Goal: Obtain resource: Download file/media

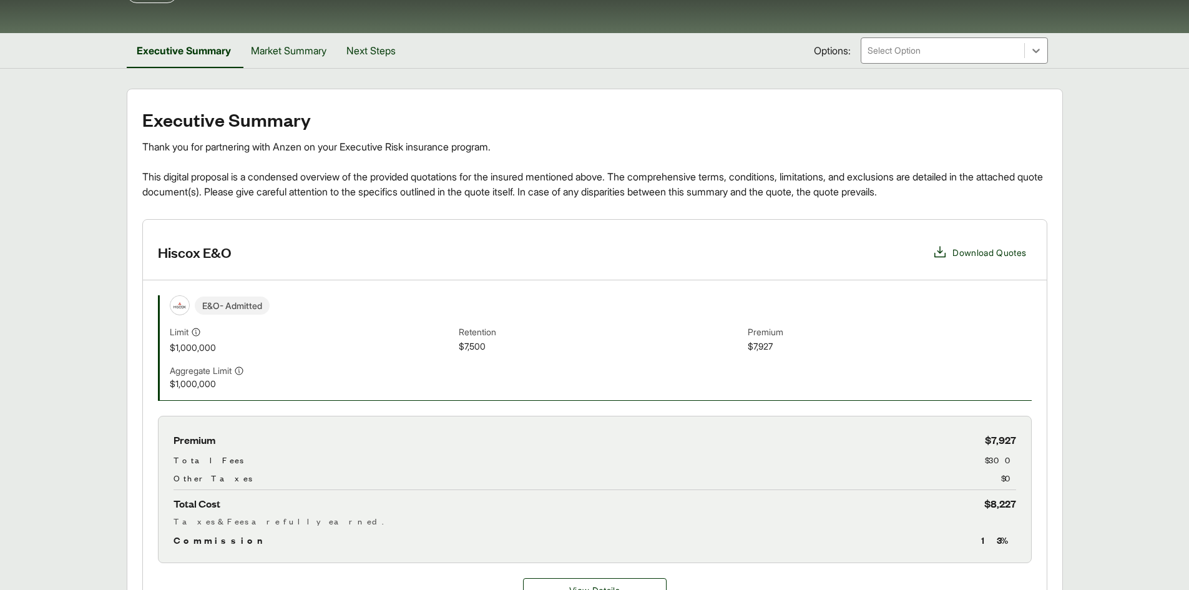
scroll to position [108, 0]
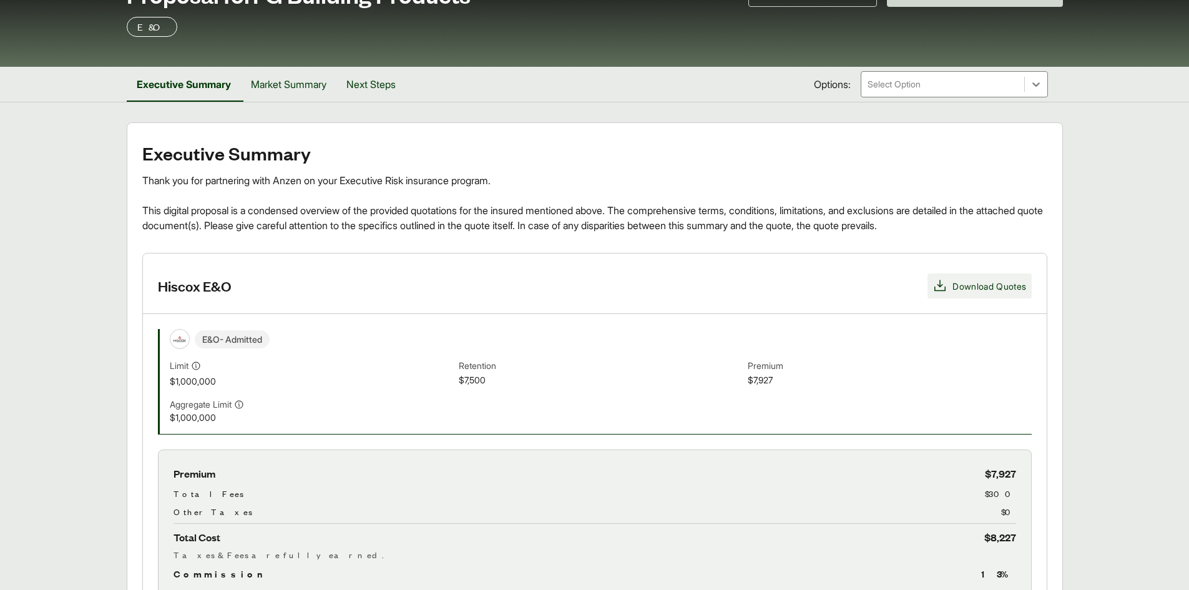
click at [967, 286] on span "Download Quotes" at bounding box center [990, 286] width 74 height 13
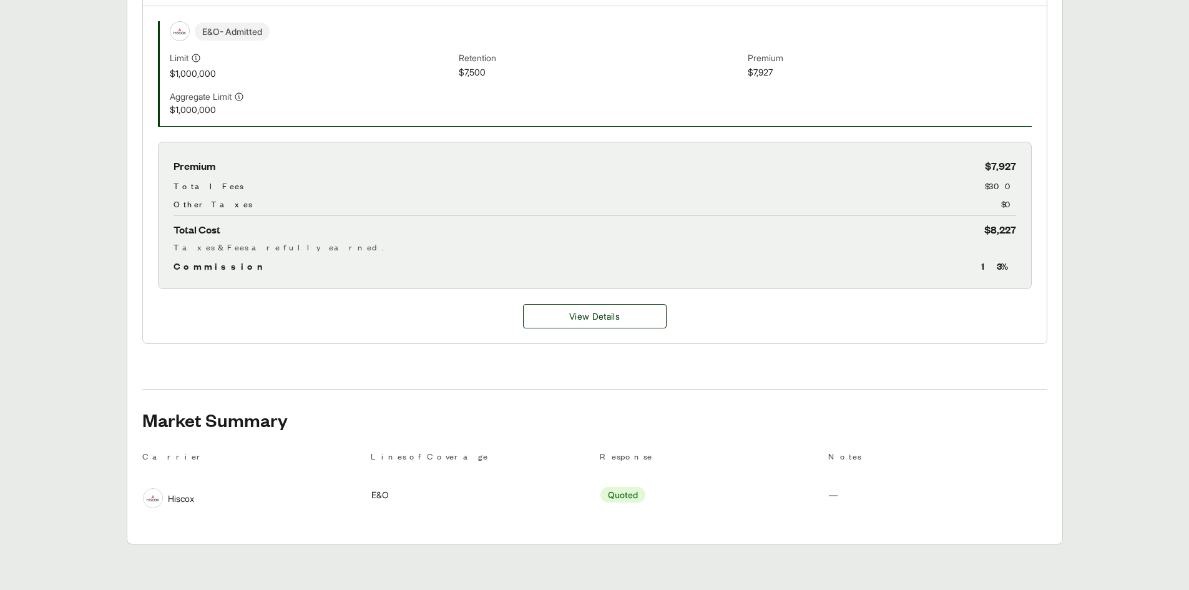
scroll to position [420, 0]
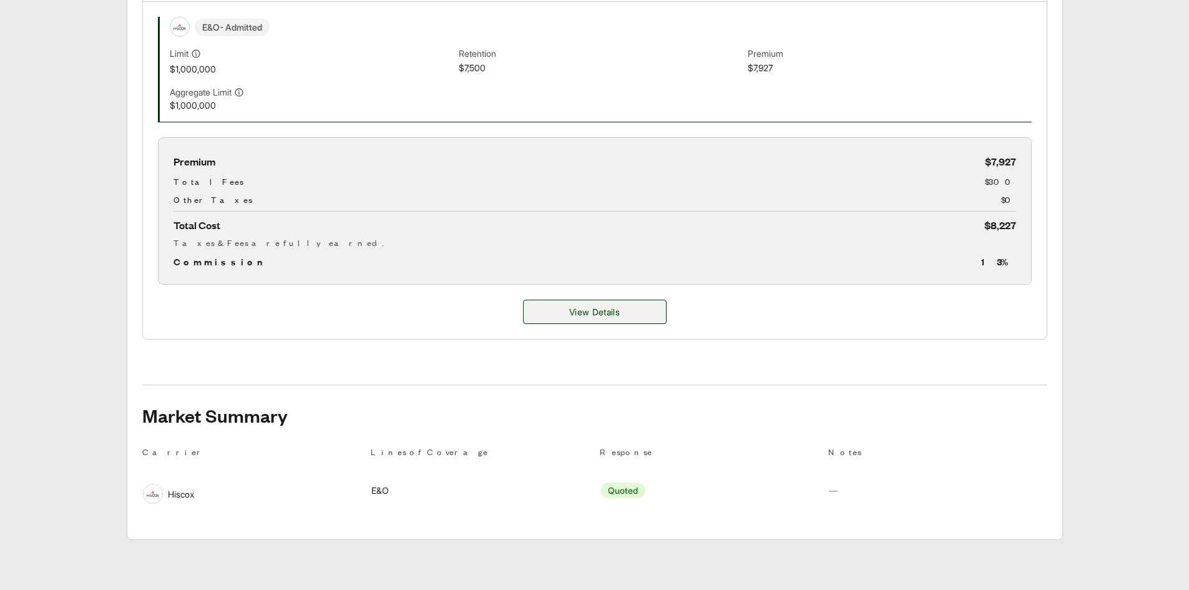
click at [613, 315] on span "View Details" at bounding box center [594, 311] width 51 height 13
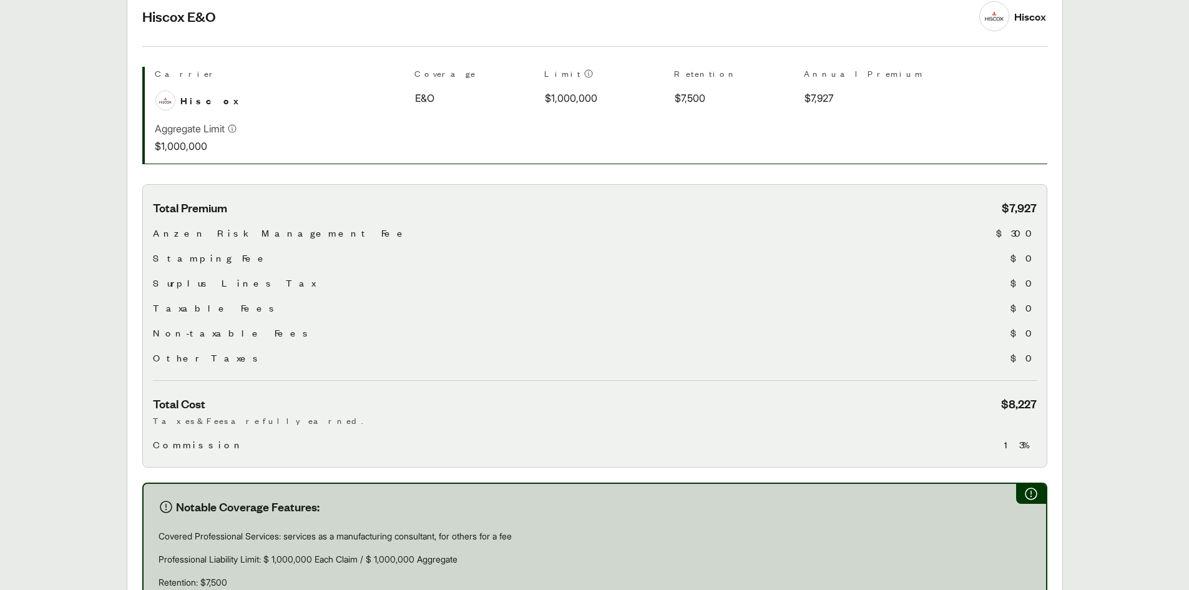
scroll to position [312, 0]
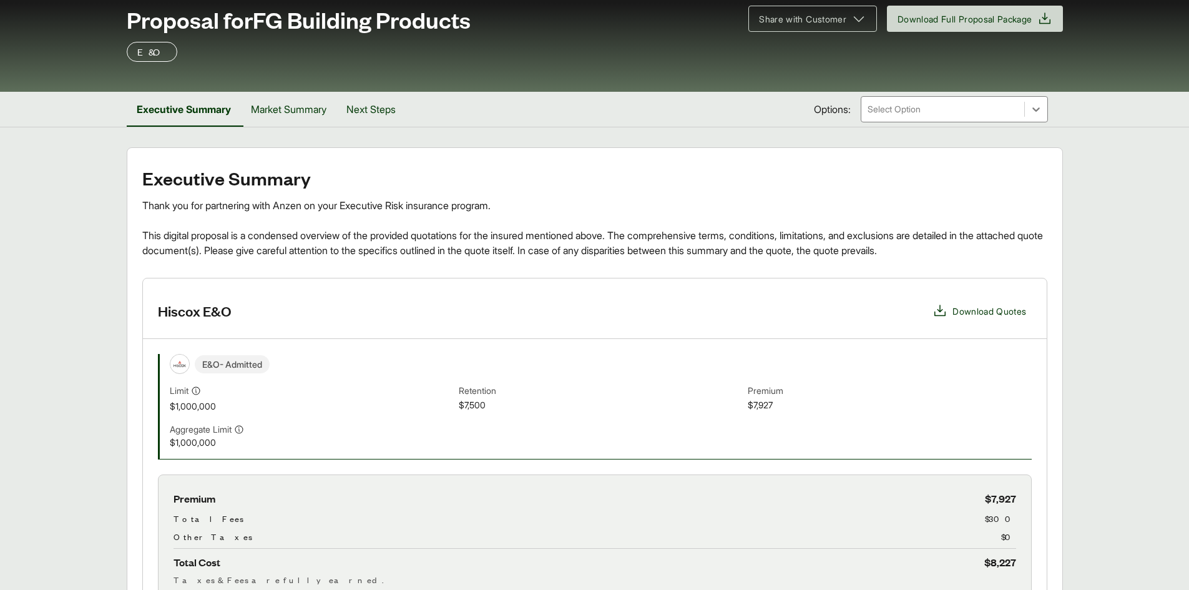
scroll to position [62, 0]
